Goal: Check status: Verify the current state of an ongoing process or item

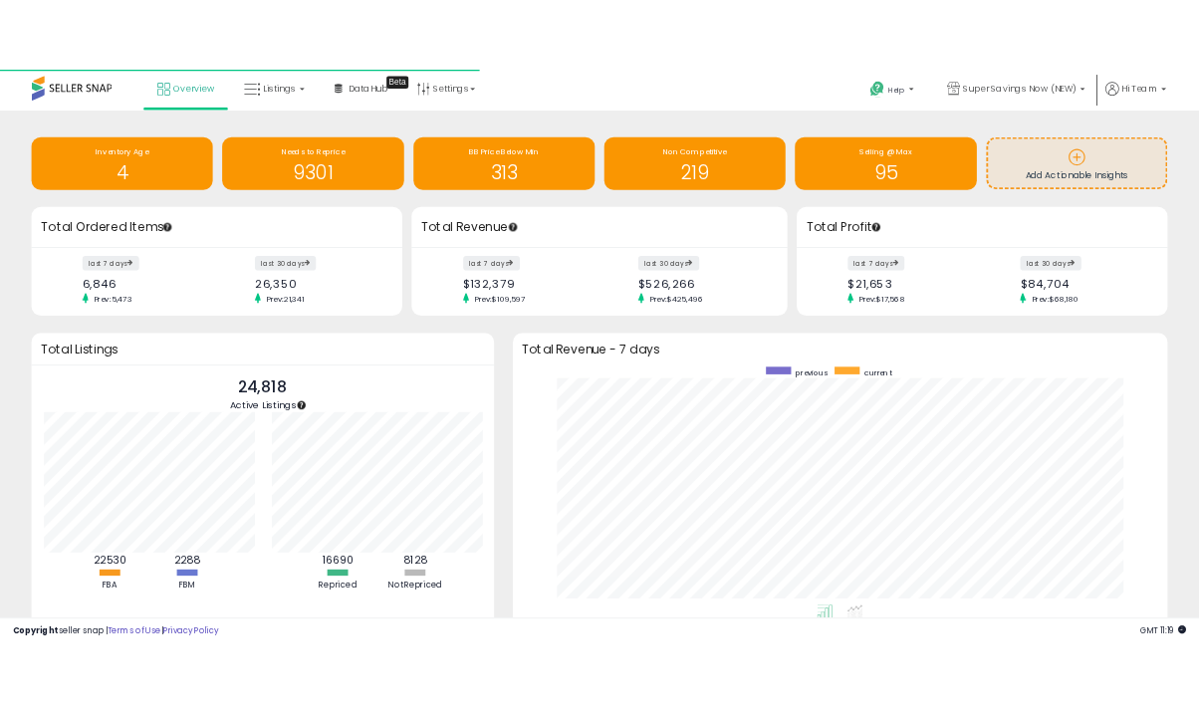
scroll to position [377, 997]
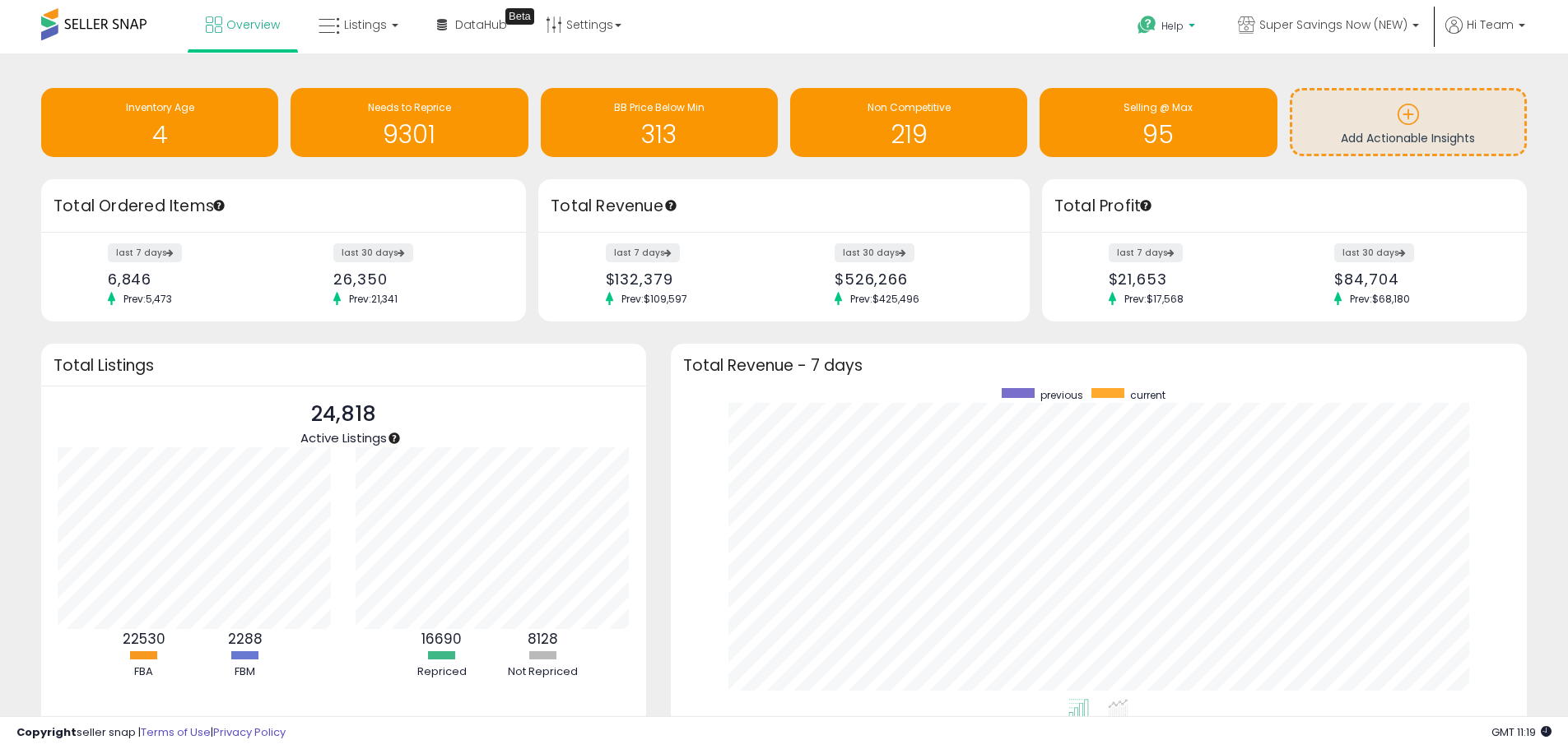
click at [1171, 20] on span "Help" at bounding box center [1172, 26] width 22 height 14
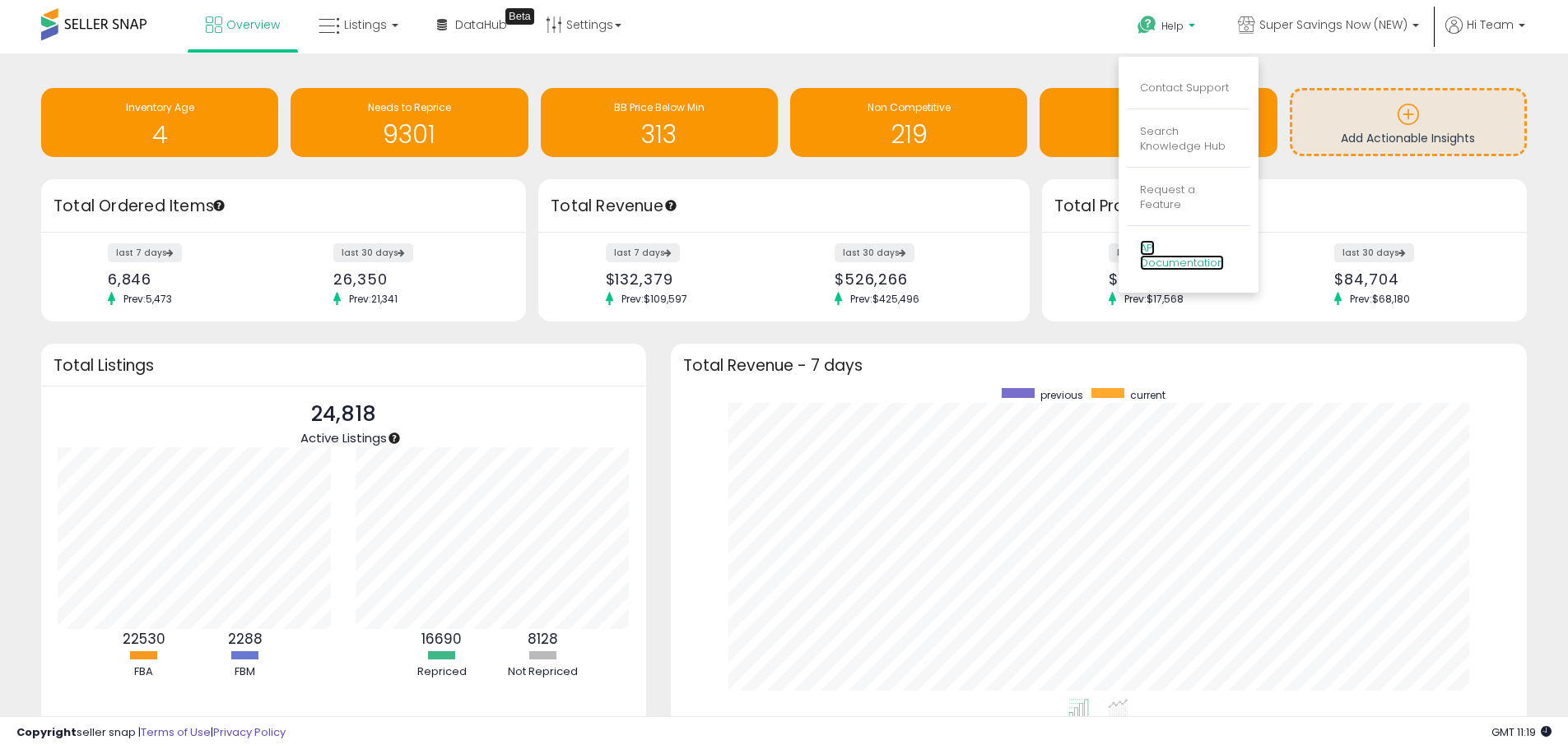
click at [1177, 247] on link "API Documentation" at bounding box center [1182, 256] width 84 height 31
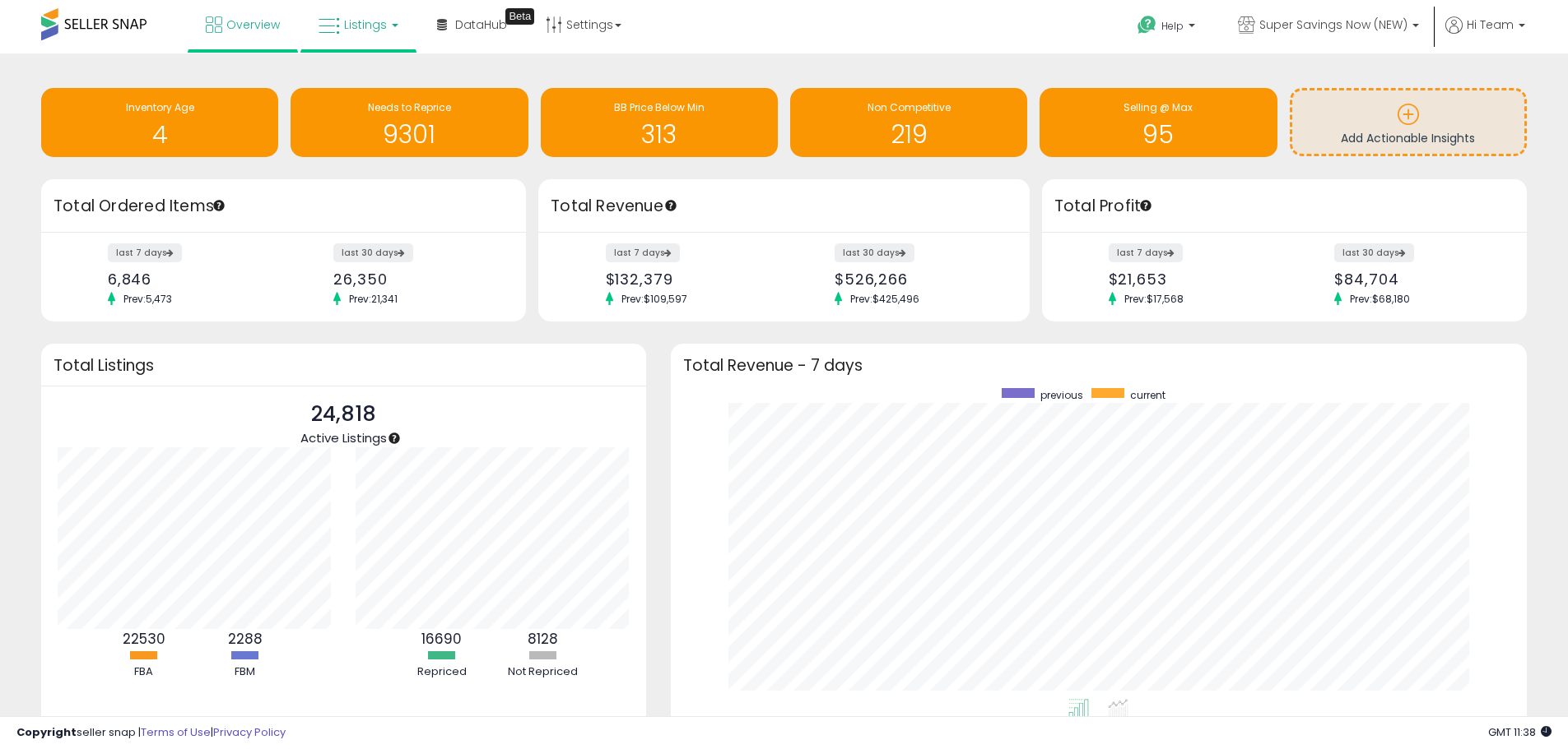
click at [340, 36] on link "Listings" at bounding box center [359, 25] width 105 height 50
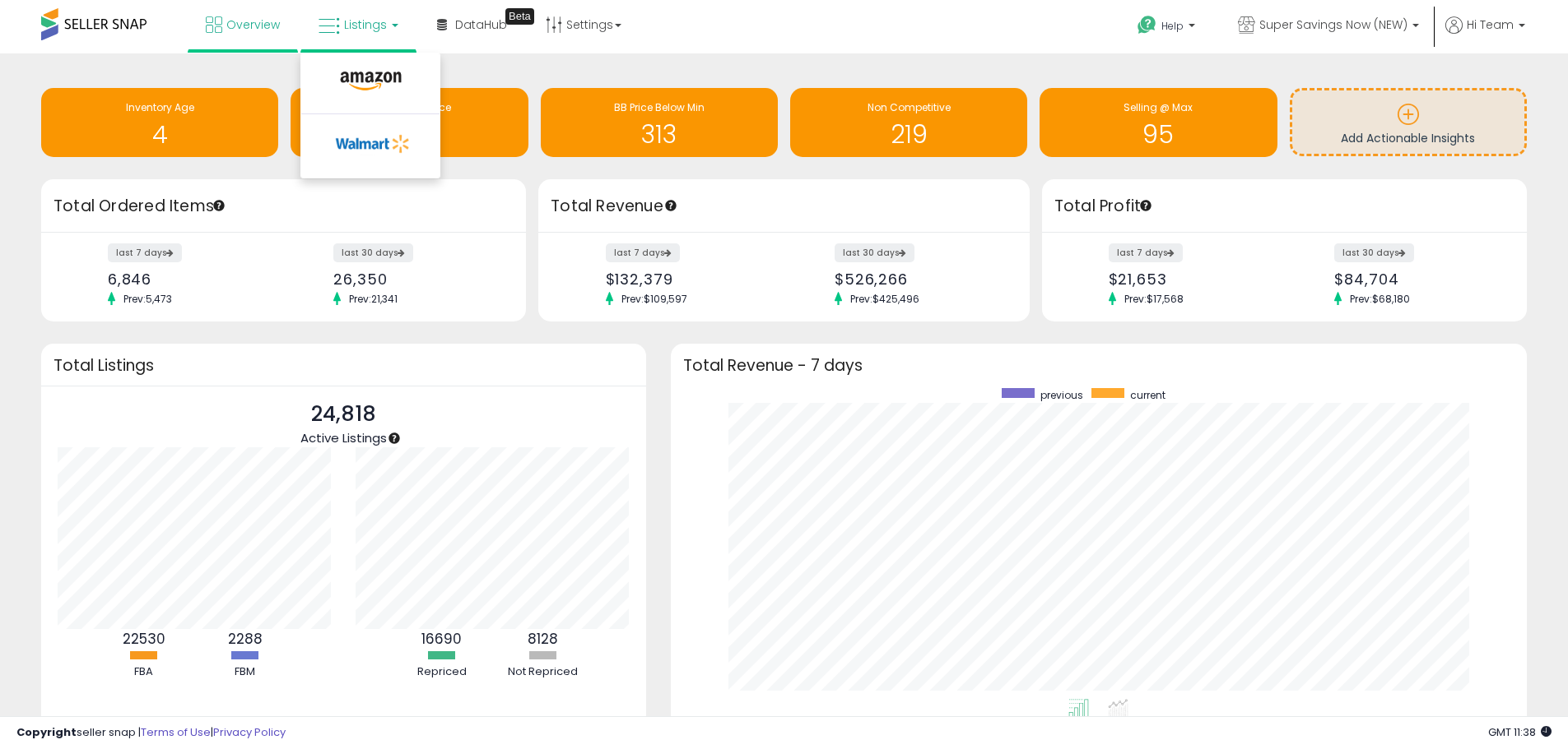
click at [729, 19] on div "Overview Listings DataHub Beta" at bounding box center [506, 35] width 1037 height 70
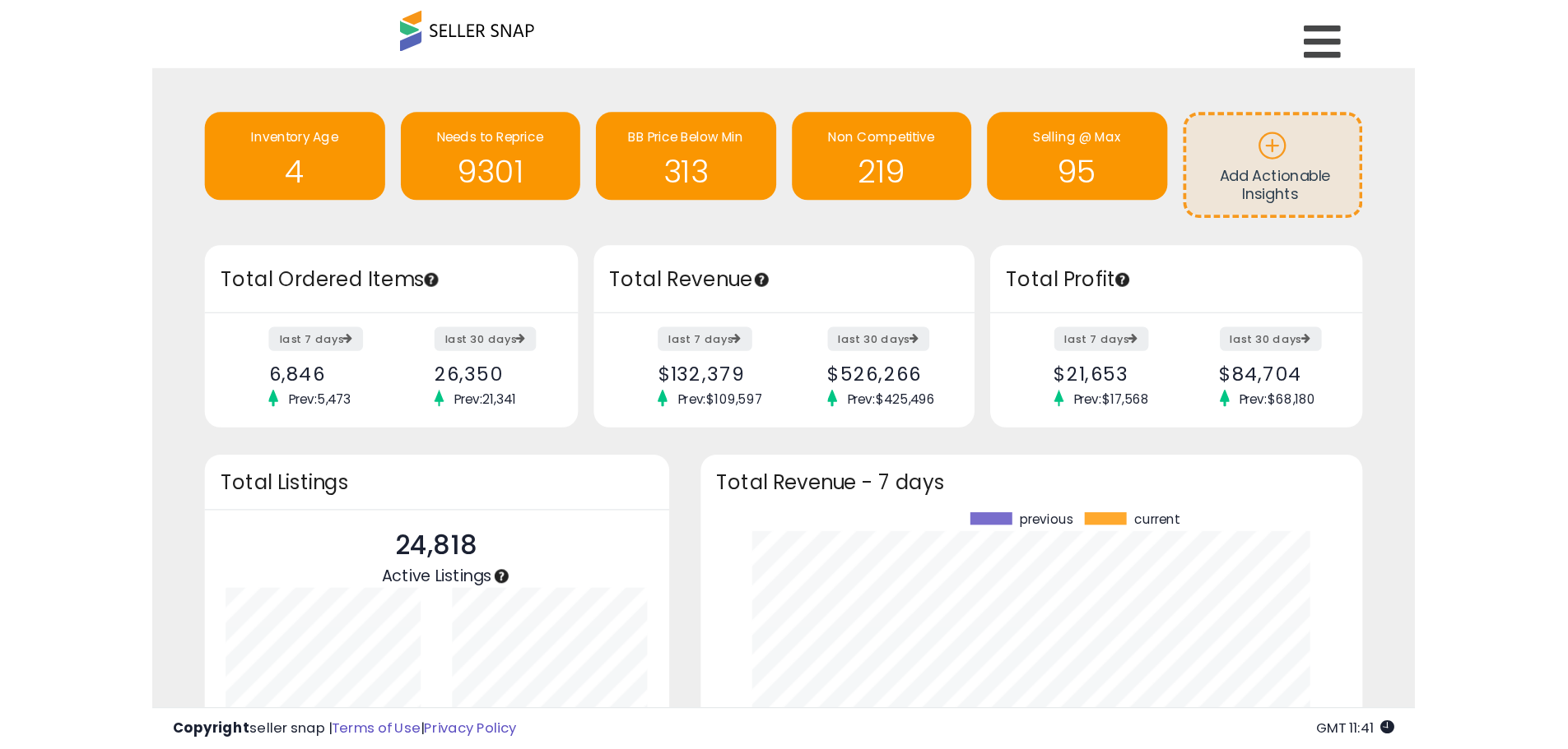
scroll to position [0, 0]
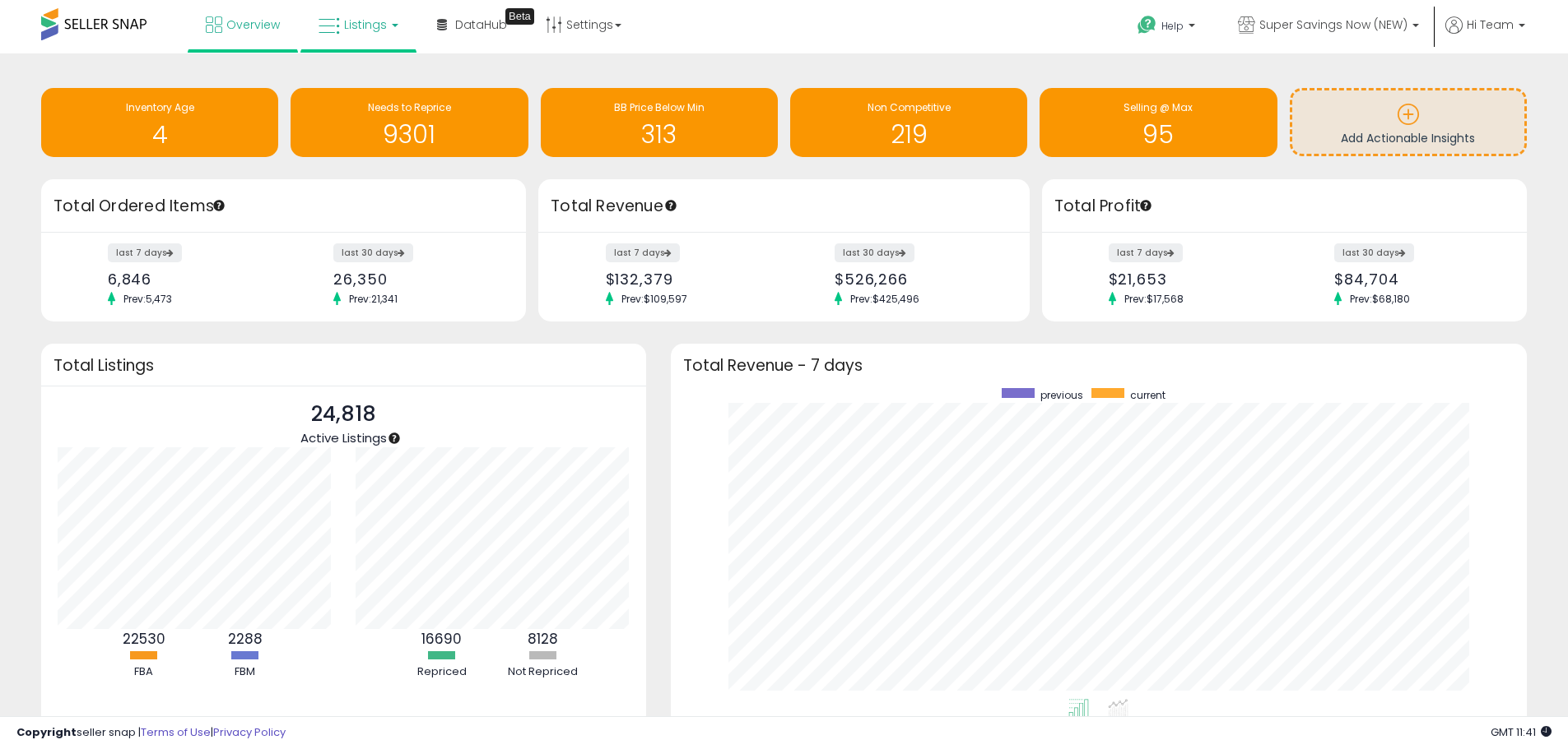
click at [357, 24] on span "Listings" at bounding box center [365, 25] width 43 height 17
click at [370, 74] on icon at bounding box center [370, 82] width 72 height 21
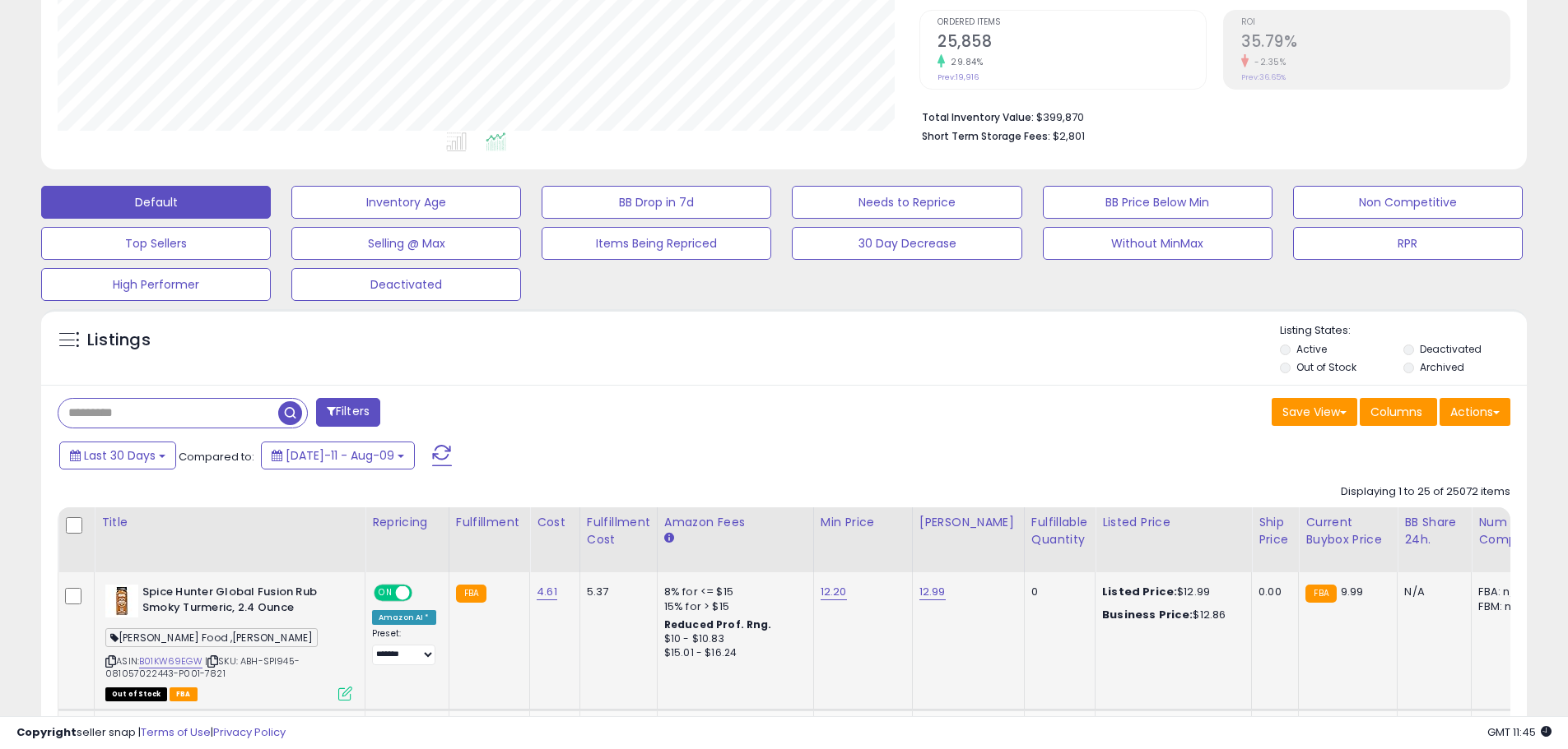
scroll to position [411, 0]
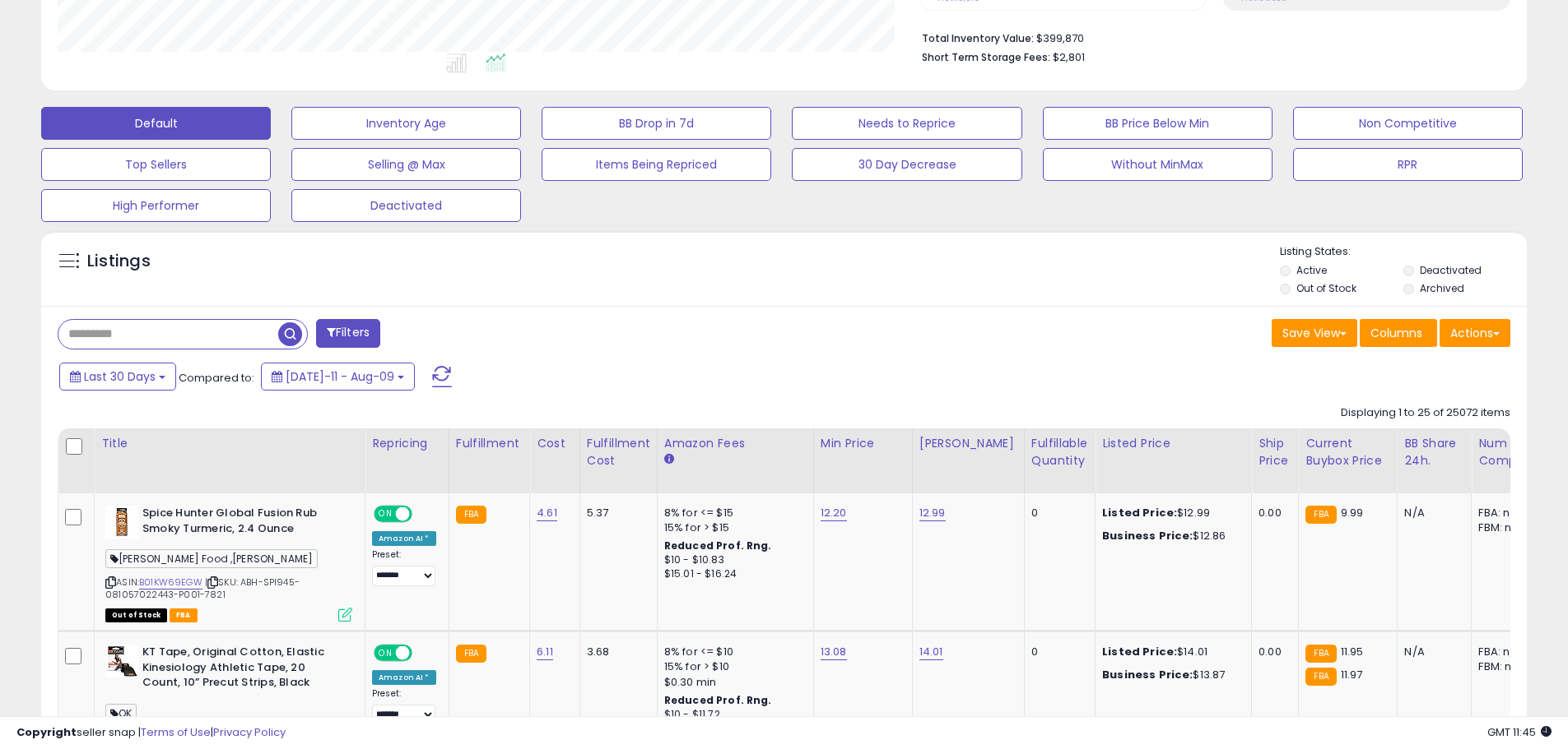
click at [185, 333] on input "text" at bounding box center [169, 334] width 220 height 29
paste input "**********"
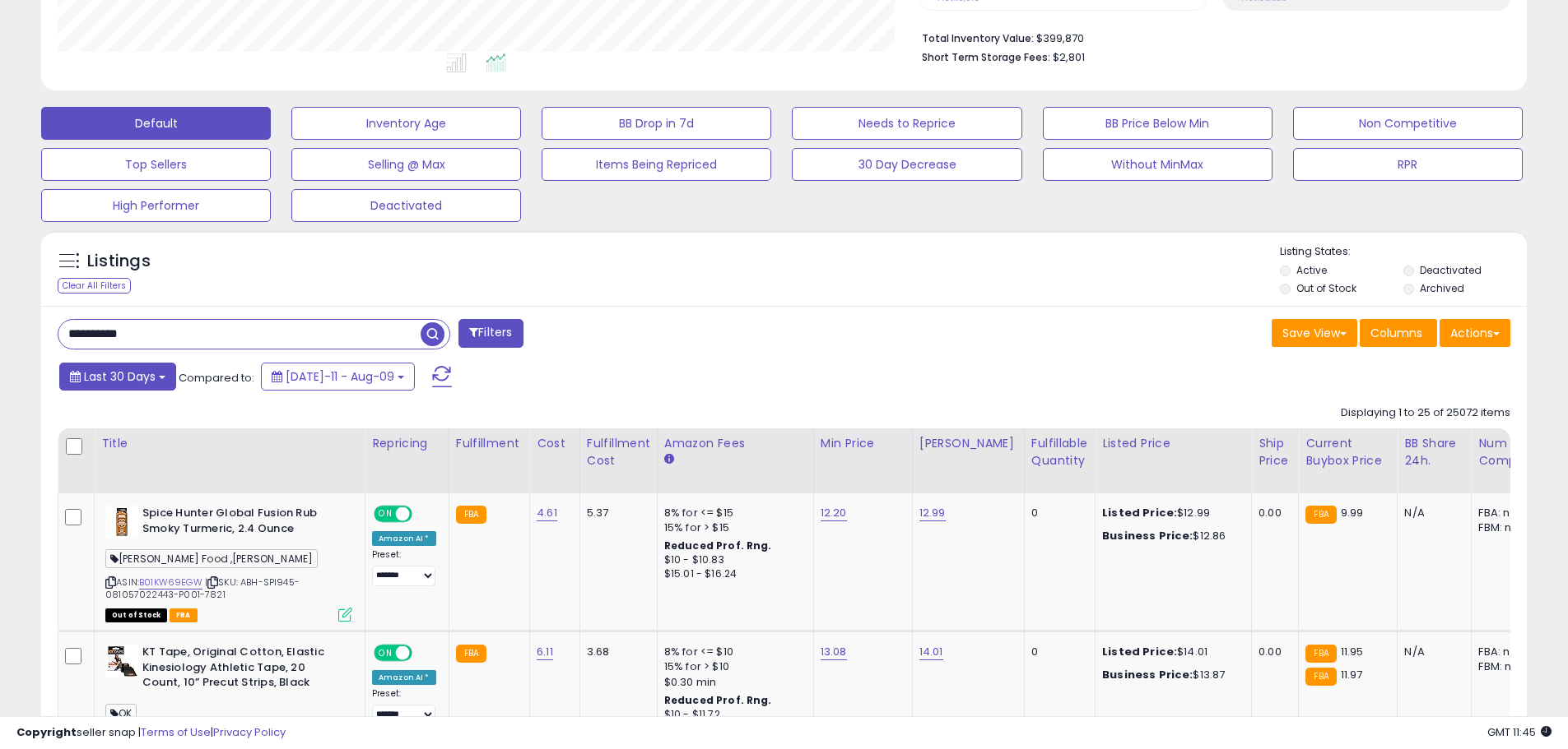
type input "**********"
click at [133, 383] on span "Last 30 Days" at bounding box center [120, 377] width 72 height 17
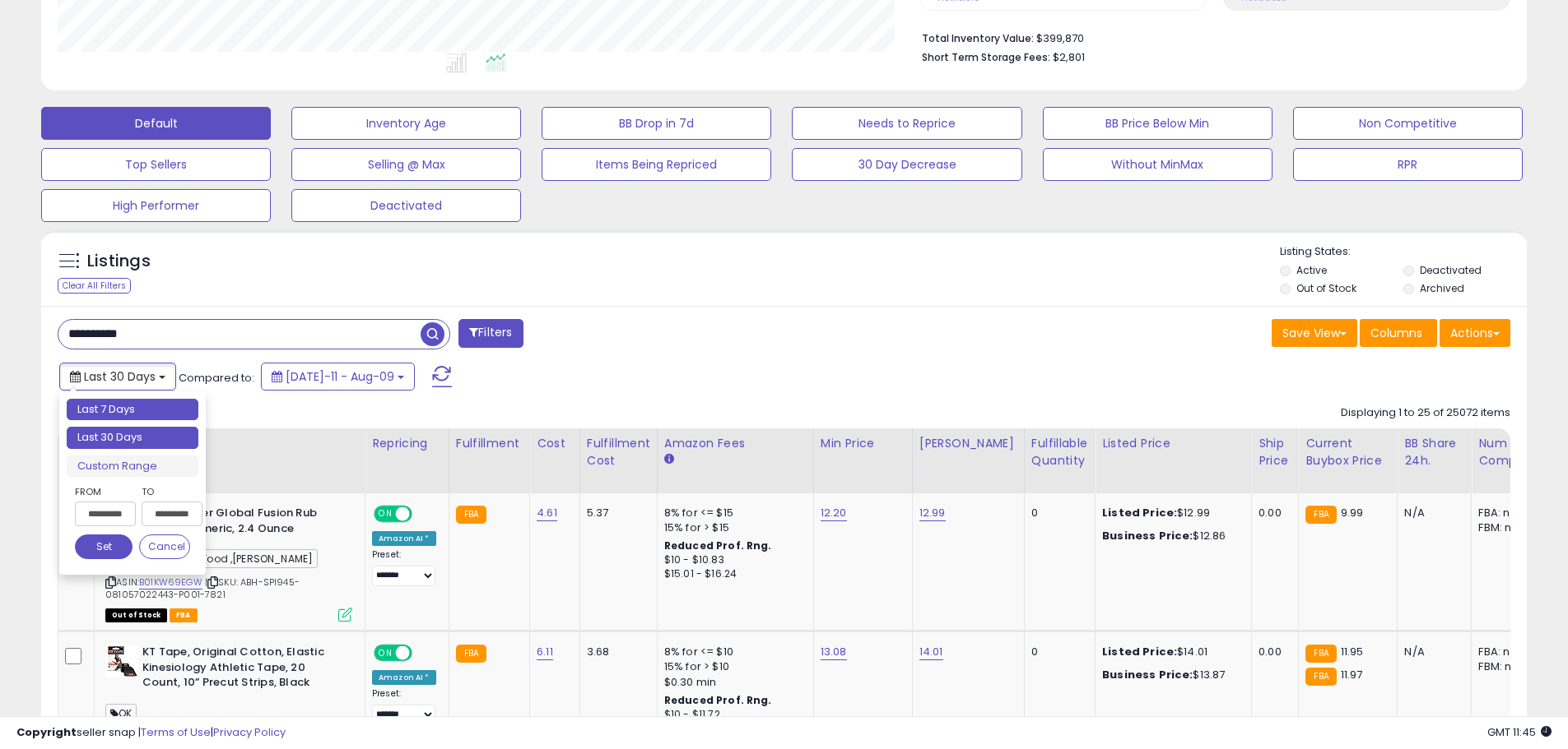
type input "**********"
click at [135, 411] on li "Last 7 Days" at bounding box center [132, 410] width 131 height 22
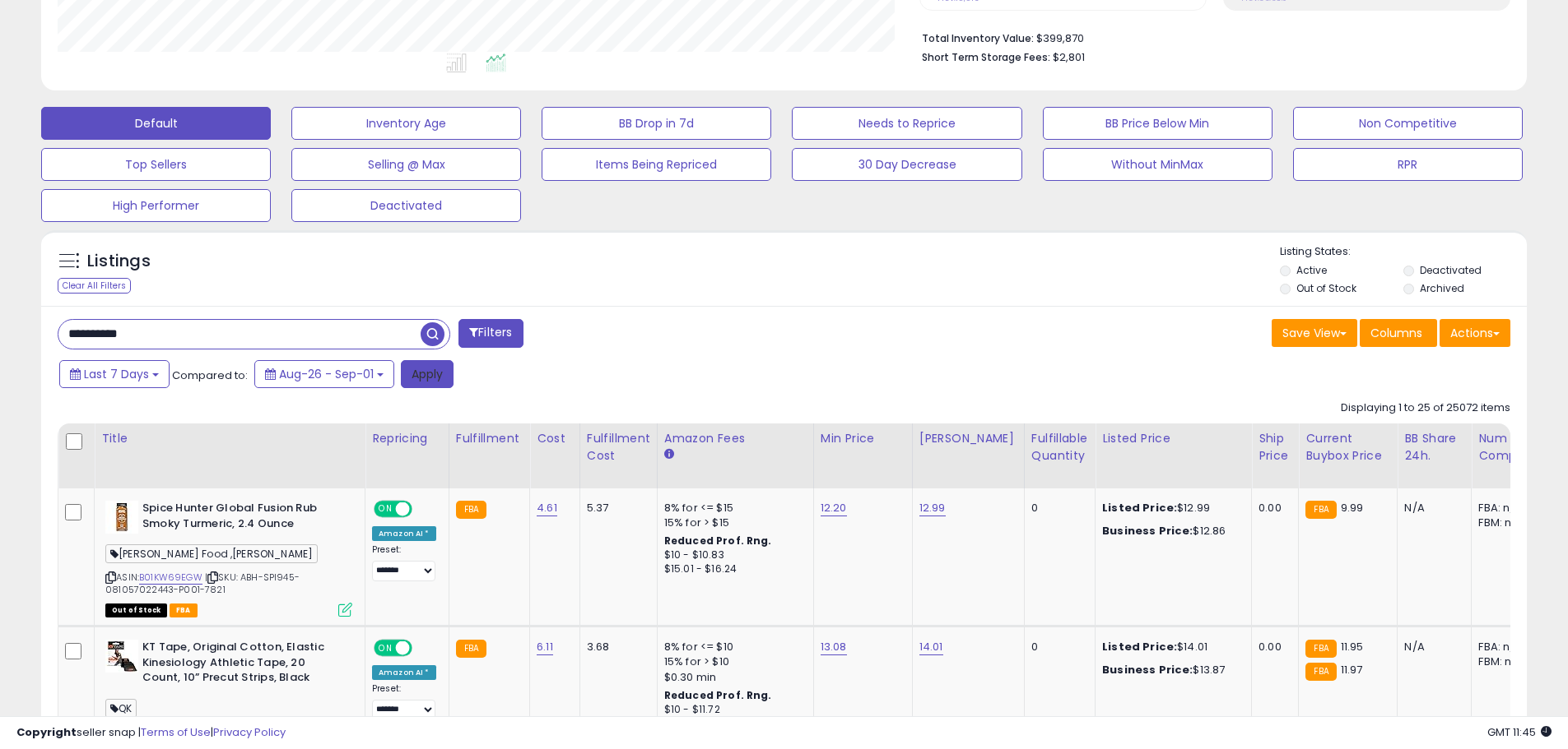
drag, startPoint x: 436, startPoint y: 369, endPoint x: 413, endPoint y: 385, distance: 28.0
click at [436, 371] on button "Apply" at bounding box center [427, 374] width 53 height 28
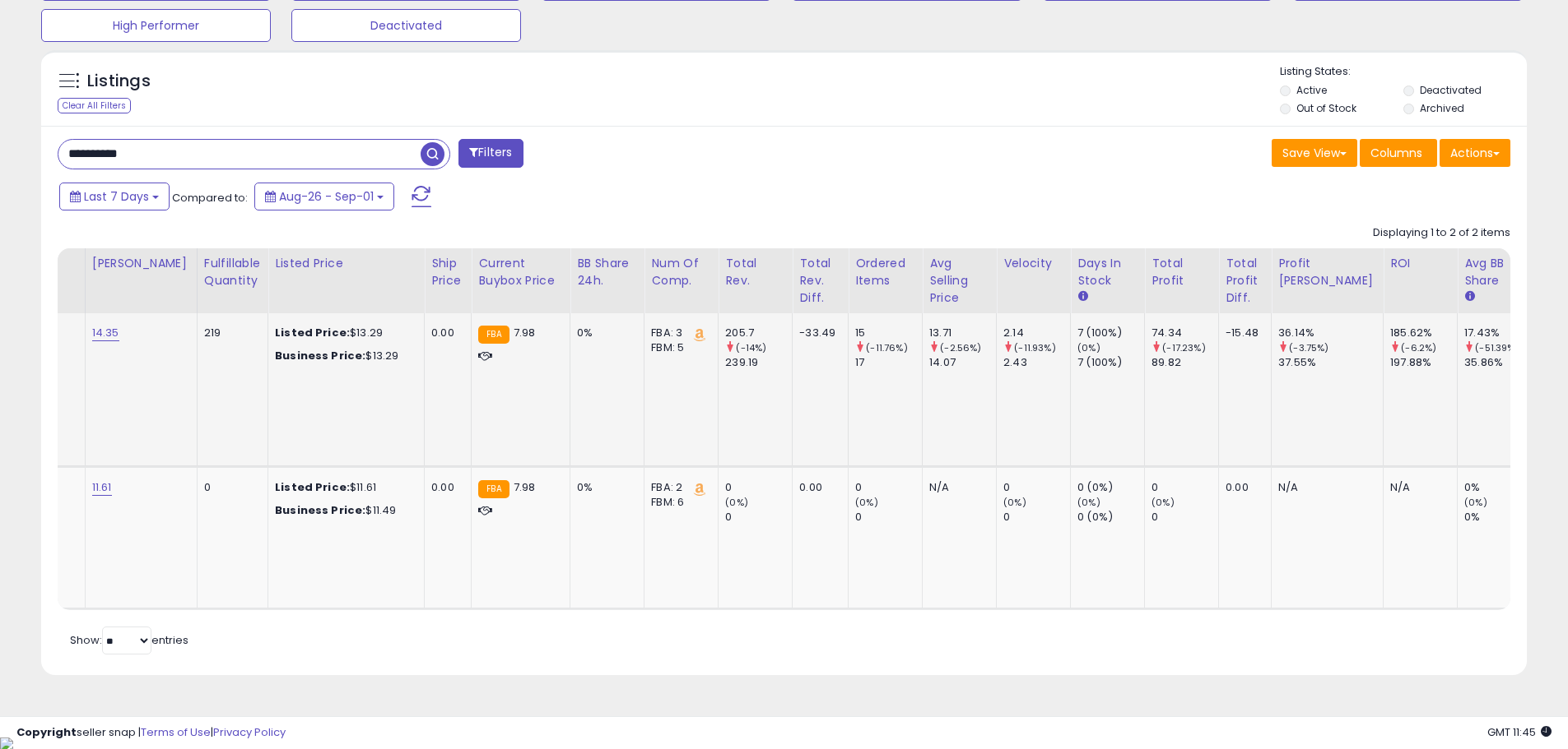
scroll to position [337, 862]
click at [855, 329] on div "15" at bounding box center [888, 333] width 67 height 15
drag, startPoint x: 865, startPoint y: 365, endPoint x: 898, endPoint y: 365, distance: 33.0
click at [855, 365] on div "17" at bounding box center [888, 363] width 67 height 15
click at [1278, 358] on div "37.55%" at bounding box center [1330, 363] width 105 height 15
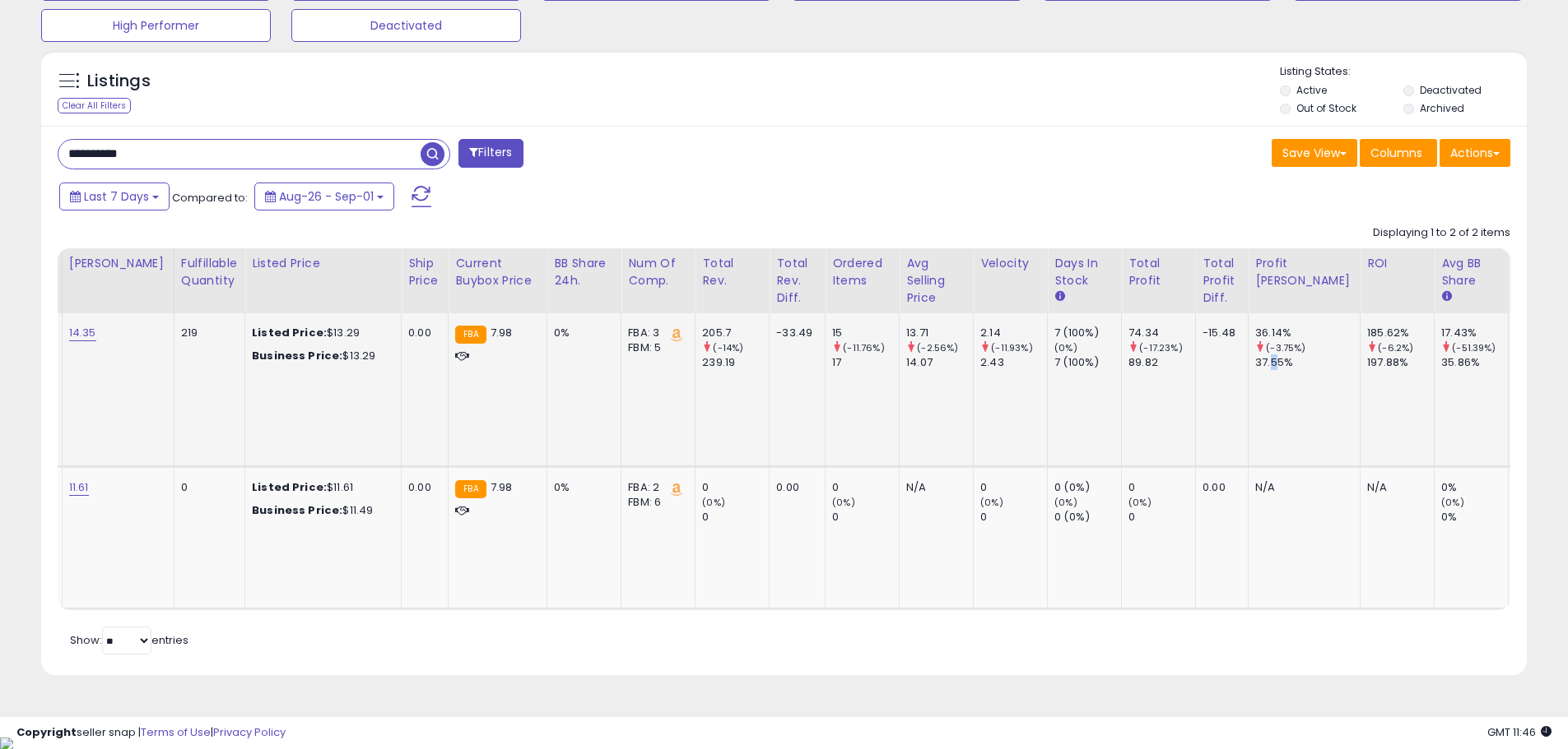
scroll to position [0, 858]
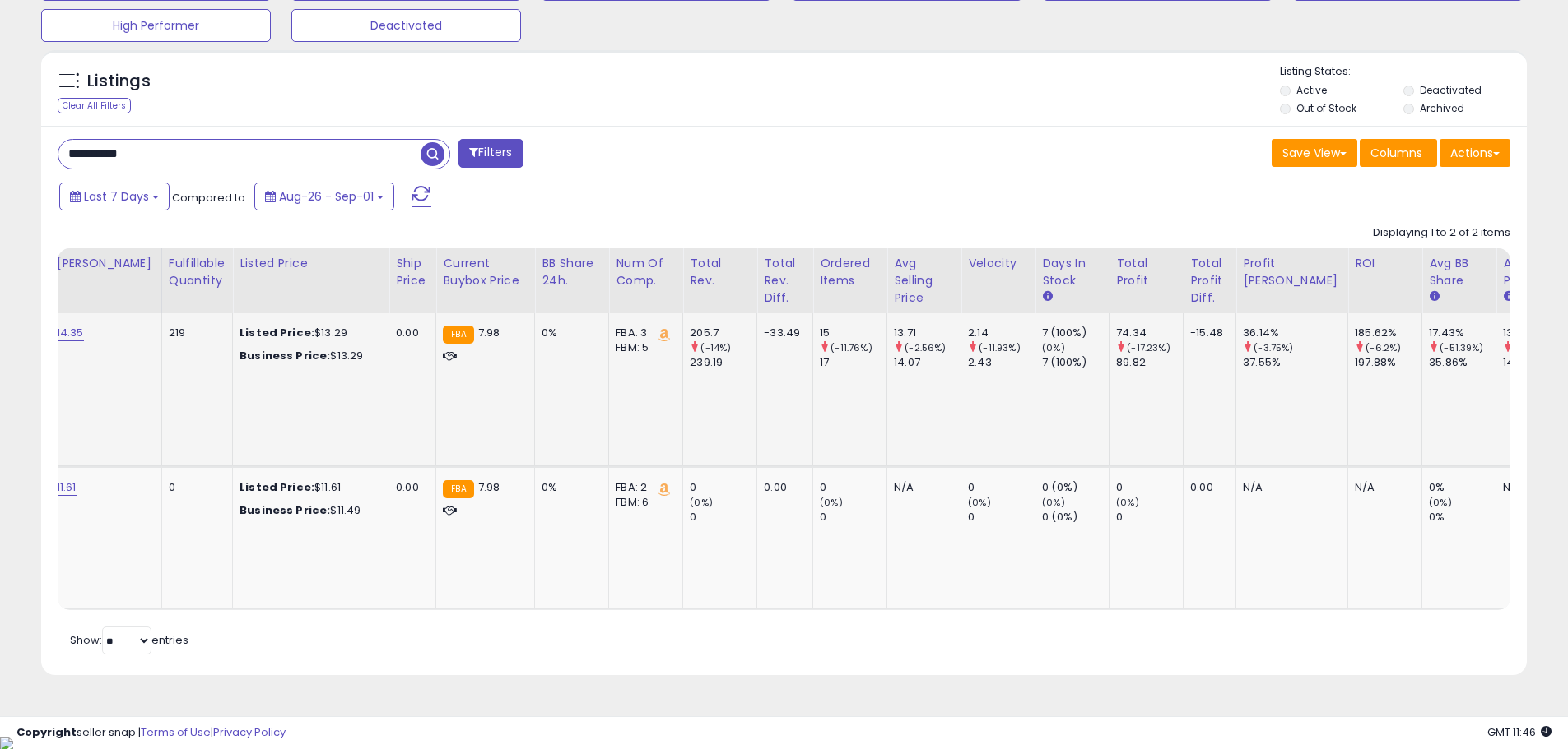
click at [1428, 337] on div "17.43%" at bounding box center [1461, 333] width 67 height 15
drag, startPoint x: 1389, startPoint y: 372, endPoint x: 1354, endPoint y: 377, distance: 35.4
click at [1422, 374] on td "17.43% (-51.39%) 35.86%" at bounding box center [1459, 390] width 74 height 153
